Goal: Information Seeking & Learning: Learn about a topic

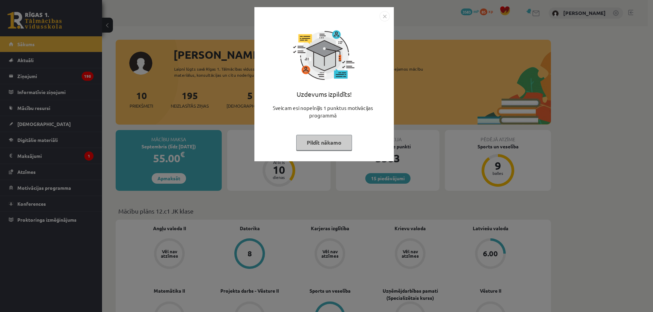
click at [385, 13] on img "Close" at bounding box center [384, 16] width 10 height 10
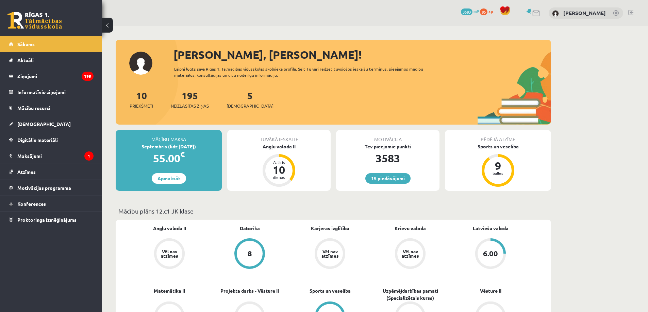
click at [284, 145] on div "Angļu valoda II" at bounding box center [278, 146] width 103 height 7
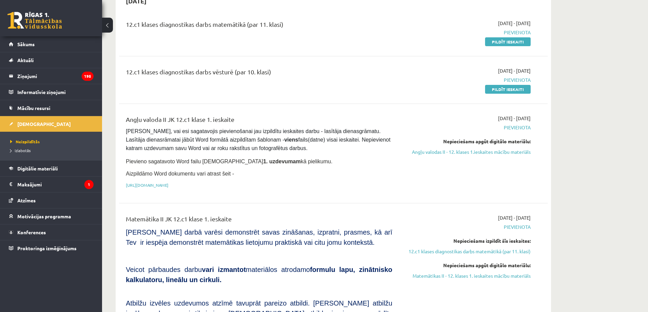
scroll to position [35, 0]
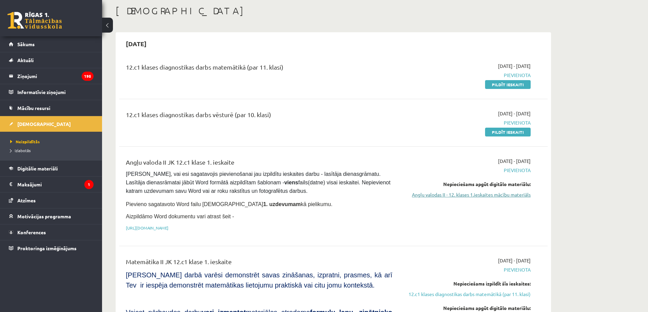
click at [468, 195] on link "Angļu valodas II - 12. klases 1.ieskaites mācību materiāls" at bounding box center [466, 194] width 128 height 7
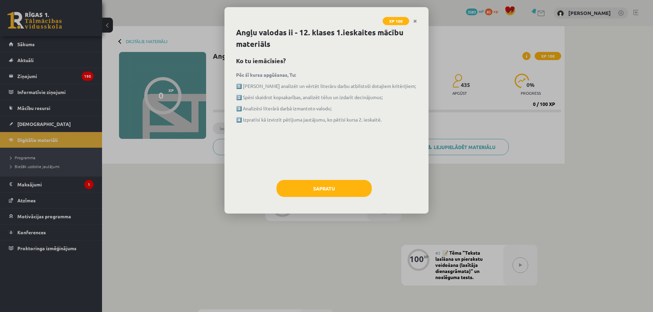
click at [303, 178] on div "Angļu valodas ii - 12. klases 1.ieskaites mācību materiāls Ko tu iemācīsies? Pē…" at bounding box center [326, 120] width 204 height 187
click at [306, 194] on button "Sapratu" at bounding box center [323, 188] width 95 height 17
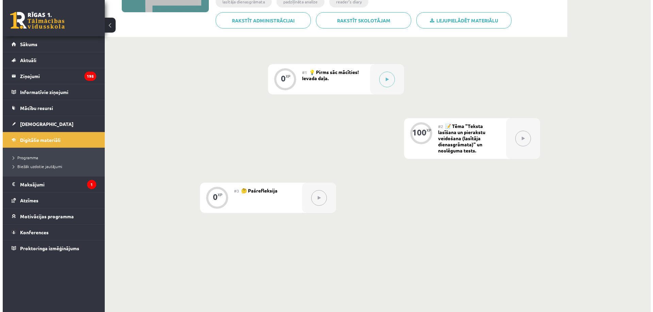
scroll to position [136, 0]
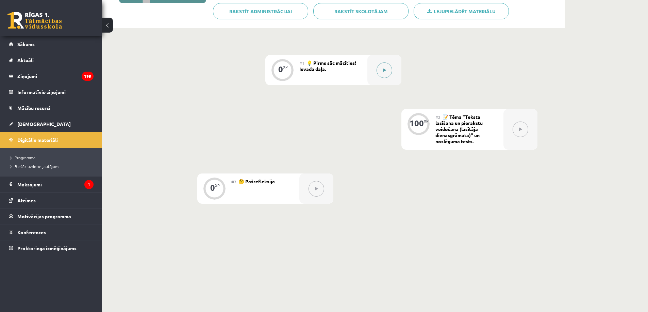
click at [385, 73] on button at bounding box center [384, 71] width 16 height 16
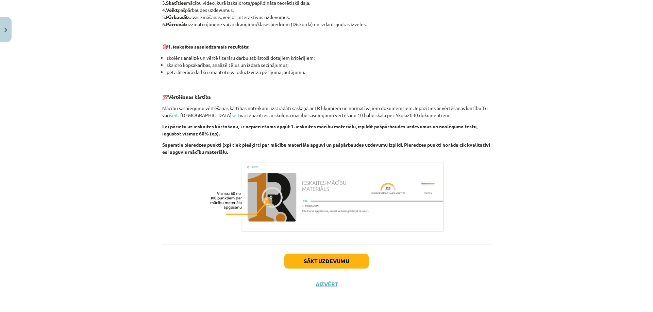
scroll to position [403, 0]
click at [334, 252] on div "Sākt uzdevumu Aizvērt" at bounding box center [326, 268] width 328 height 48
click at [336, 260] on button "Sākt uzdevumu" at bounding box center [326, 260] width 84 height 15
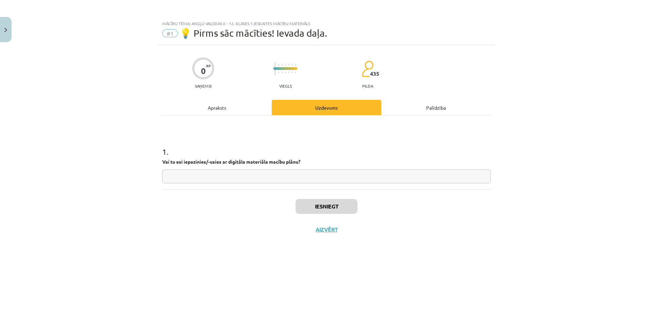
scroll to position [0, 0]
click at [250, 176] on input "text" at bounding box center [326, 177] width 328 height 14
type input "**"
click at [316, 208] on button "Iesniegt" at bounding box center [326, 206] width 62 height 15
click at [347, 228] on button "Nākamā nodarbība" at bounding box center [326, 234] width 67 height 16
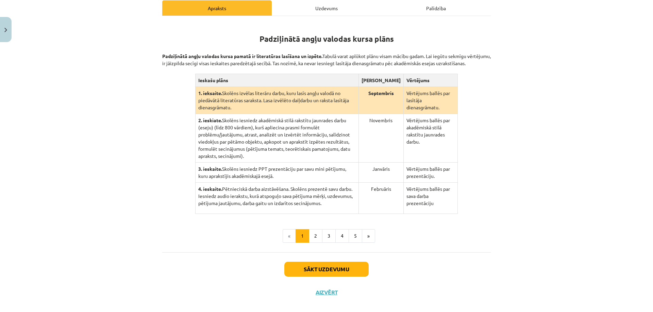
scroll to position [108, 0]
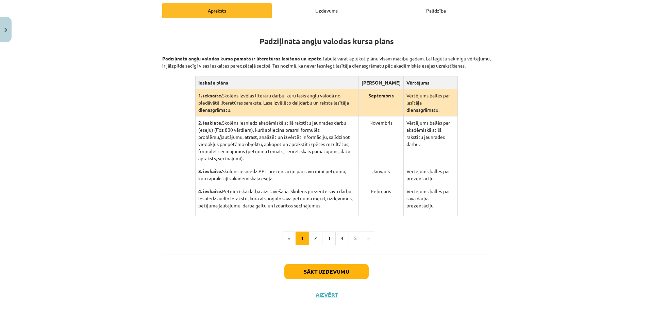
click at [196, 85] on th "Ieskašu plāns" at bounding box center [276, 82] width 163 height 13
click at [339, 109] on td "1. ieksaite. Skolēns izvēlas literāru darbu, kuru lasīs angļu valodā no piedāvā…" at bounding box center [276, 102] width 163 height 27
click at [351, 89] on th "Ieskašu plāns" at bounding box center [276, 82] width 163 height 13
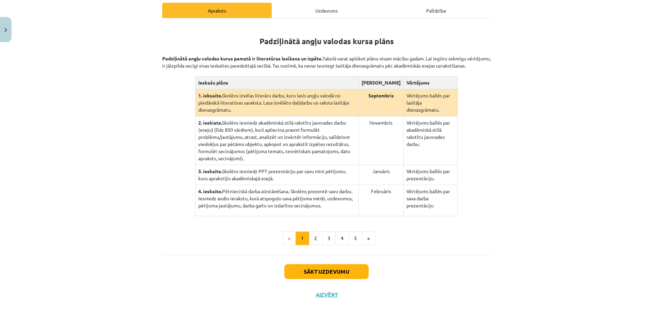
drag, startPoint x: 350, startPoint y: 91, endPoint x: 361, endPoint y: 91, distance: 10.5
click at [358, 89] on th "Ieskašu plāns" at bounding box center [276, 82] width 163 height 13
click at [315, 232] on button "2" at bounding box center [316, 239] width 14 height 14
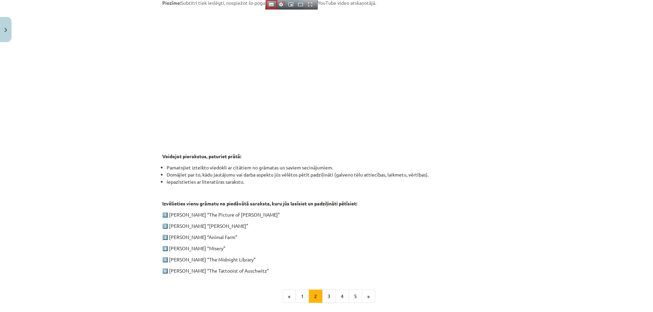
scroll to position [208, 0]
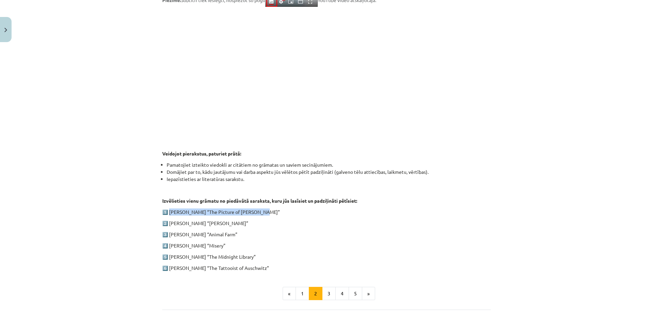
drag, startPoint x: 169, startPoint y: 210, endPoint x: 258, endPoint y: 214, distance: 88.8
click at [258, 214] on p "1️⃣ [PERSON_NAME] “The Picture of [PERSON_NAME]”" at bounding box center [326, 212] width 328 height 7
copy p "[PERSON_NAME] “The Picture of [PERSON_NAME]”"
drag, startPoint x: 168, startPoint y: 223, endPoint x: 233, endPoint y: 222, distance: 64.6
click at [233, 222] on p "2️⃣ [PERSON_NAME] “[PERSON_NAME]”" at bounding box center [326, 223] width 328 height 7
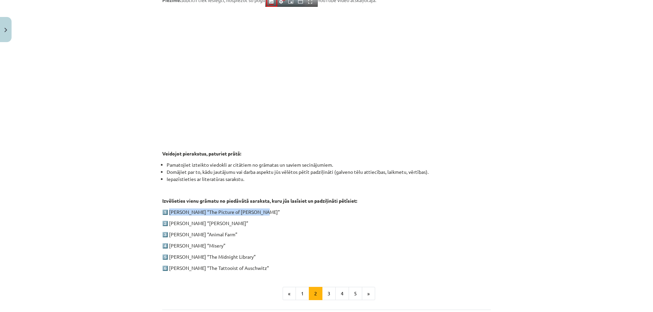
copy p "[PERSON_NAME] “[PERSON_NAME]”"
drag, startPoint x: 167, startPoint y: 235, endPoint x: 236, endPoint y: 233, distance: 68.3
click at [236, 233] on p "3️⃣ [PERSON_NAME] “Animal Farm”" at bounding box center [326, 234] width 328 height 7
copy p "[PERSON_NAME] “Animal Farm”"
drag, startPoint x: 168, startPoint y: 247, endPoint x: 218, endPoint y: 247, distance: 49.3
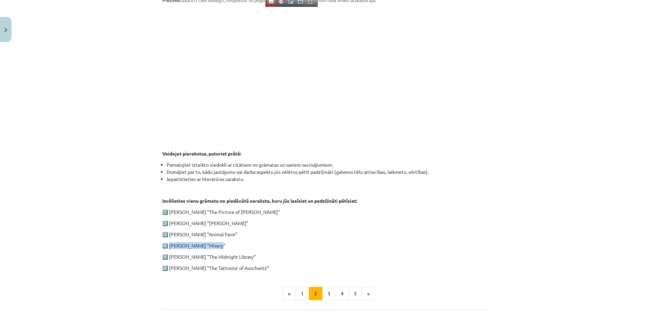
click at [218, 247] on p "4️⃣ [PERSON_NAME] “Misery”" at bounding box center [326, 245] width 328 height 7
copy p "[PERSON_NAME] “Misery”"
drag, startPoint x: 168, startPoint y: 256, endPoint x: 248, endPoint y: 255, distance: 80.6
click at [248, 255] on p "5️⃣ [PERSON_NAME] “The Midnight Library”" at bounding box center [326, 257] width 328 height 7
copy p "[PERSON_NAME] “The Midnight Library”"
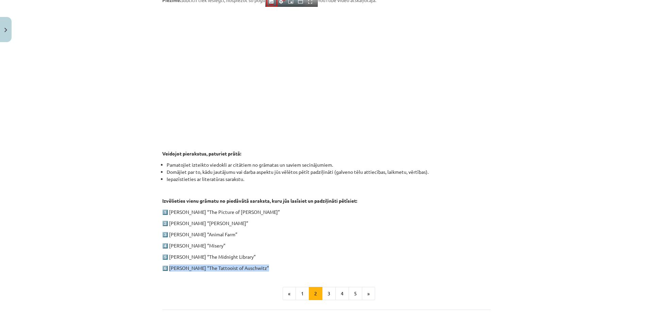
drag, startPoint x: 167, startPoint y: 270, endPoint x: 261, endPoint y: 268, distance: 93.8
click at [261, 268] on p "6️⃣ [PERSON_NAME] “The Tattooist of Auschwitz”" at bounding box center [326, 268] width 328 height 7
click at [267, 269] on p "6️⃣ [PERSON_NAME] “The Tattooist of Auschwitz”" at bounding box center [326, 268] width 328 height 7
drag, startPoint x: 167, startPoint y: 267, endPoint x: 273, endPoint y: 268, distance: 106.1
click at [273, 268] on p "6️⃣ [PERSON_NAME] “The Tattooist of Auschwitz”" at bounding box center [326, 268] width 328 height 7
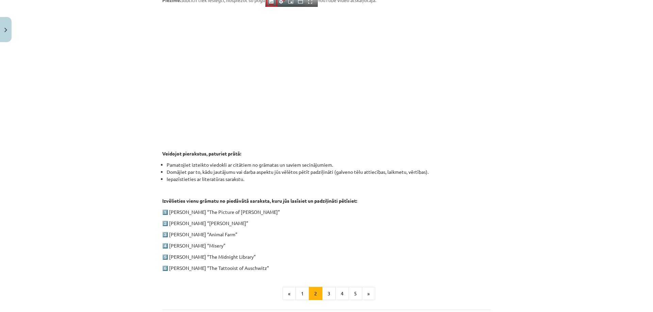
copy p "[PERSON_NAME] “The Tattooist of Auschwitz”"
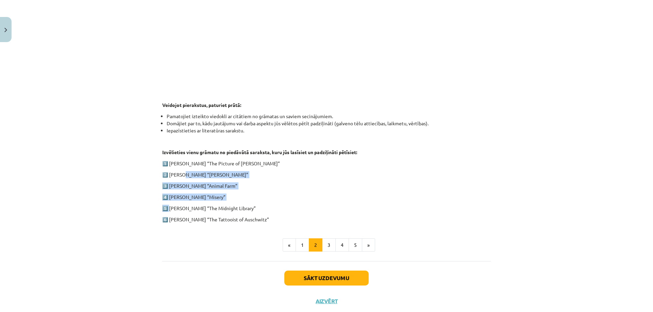
scroll to position [240, 0]
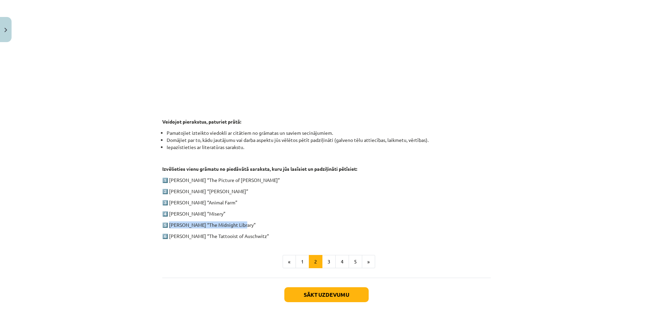
drag, startPoint x: 167, startPoint y: 191, endPoint x: 238, endPoint y: 223, distance: 77.6
click at [238, 223] on p "5️⃣ [PERSON_NAME] “The Midnight Library”" at bounding box center [326, 225] width 328 height 7
copy p "[PERSON_NAME] “The Midnight Library”"
click at [329, 262] on button "3" at bounding box center [329, 262] width 14 height 14
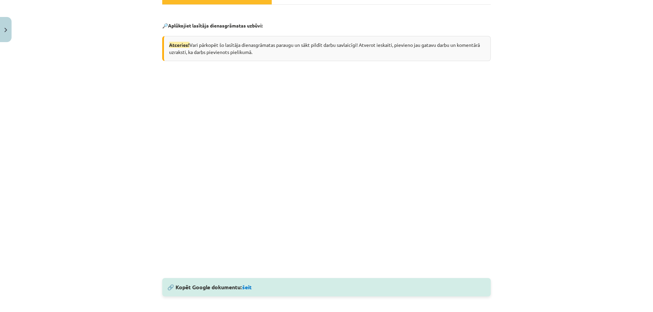
scroll to position [128, 0]
